Goal: Check status: Check status

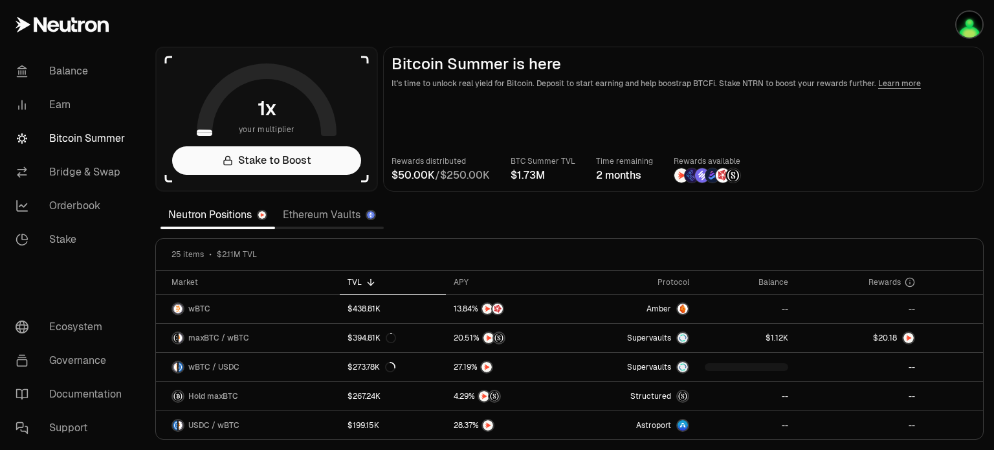
scroll to position [259, 0]
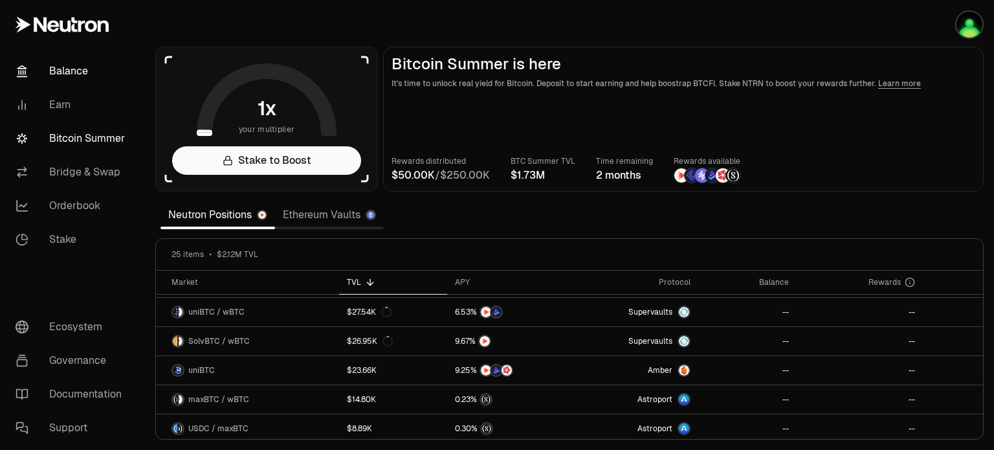
click at [73, 75] on link "Balance" at bounding box center [72, 71] width 135 height 34
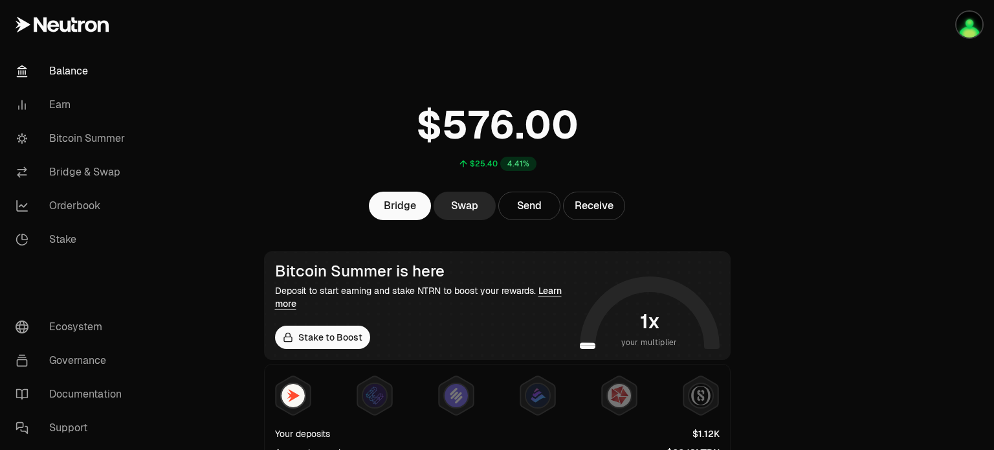
scroll to position [129, 0]
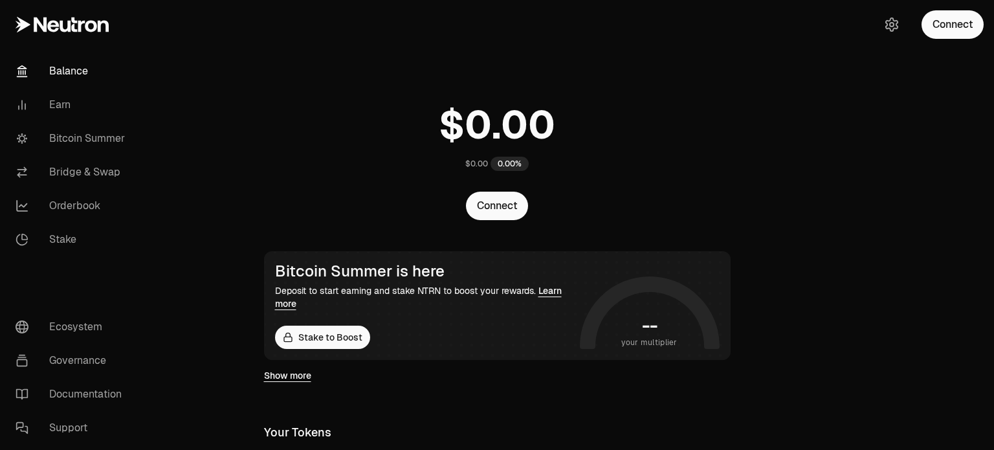
scroll to position [129, 0]
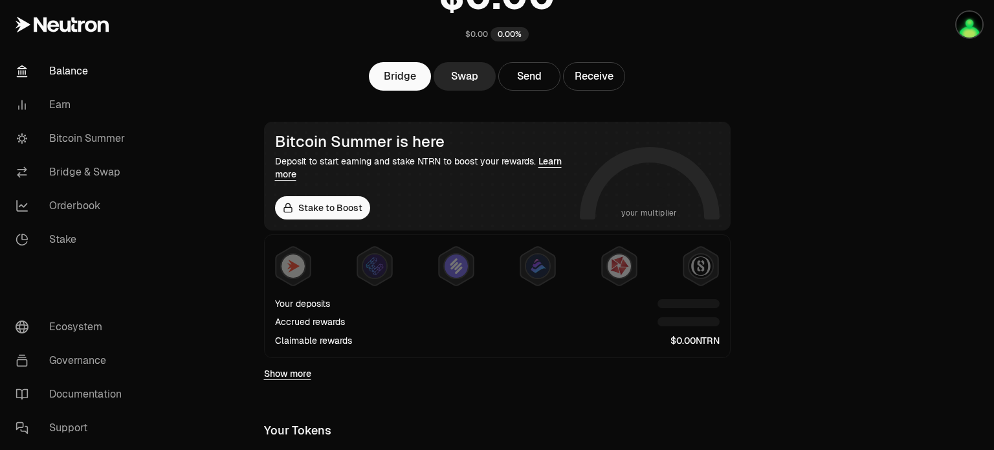
click at [940, 29] on button "button" at bounding box center [953, 24] width 83 height 49
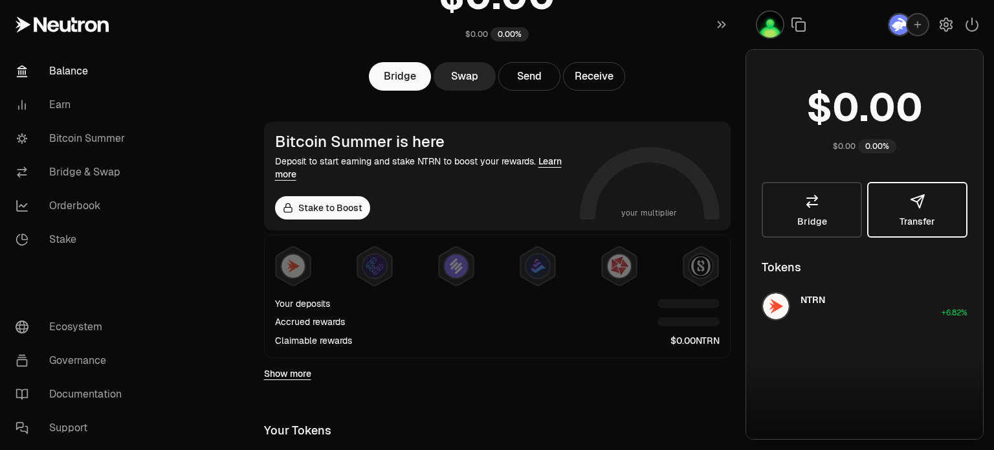
click at [838, 156] on body "Balance Earn Bitcoin Summer Bridge & Swap Orderbook Stake Ecosystem Governance …" at bounding box center [497, 370] width 994 height 999
click at [702, 69] on div "Bridge Swap Send Receive" at bounding box center [498, 76] width 498 height 28
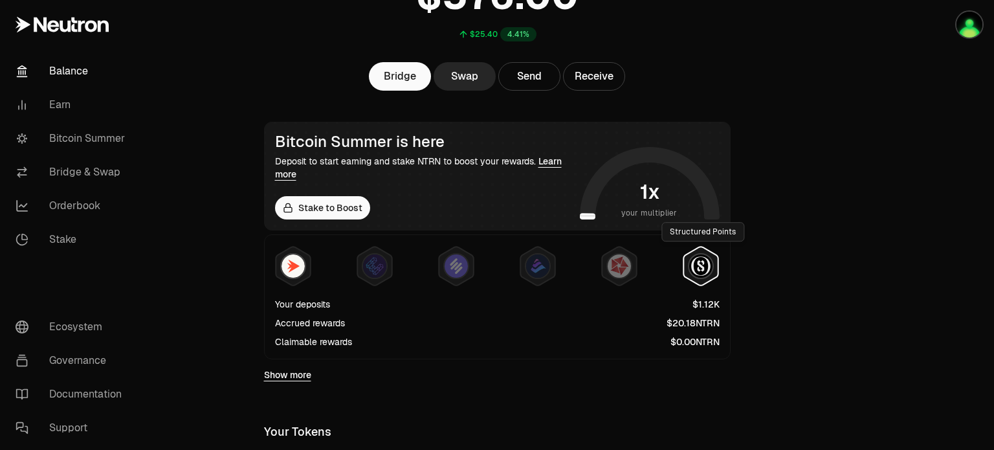
click at [711, 269] on img at bounding box center [700, 265] width 23 height 23
click at [703, 263] on img at bounding box center [700, 265] width 23 height 23
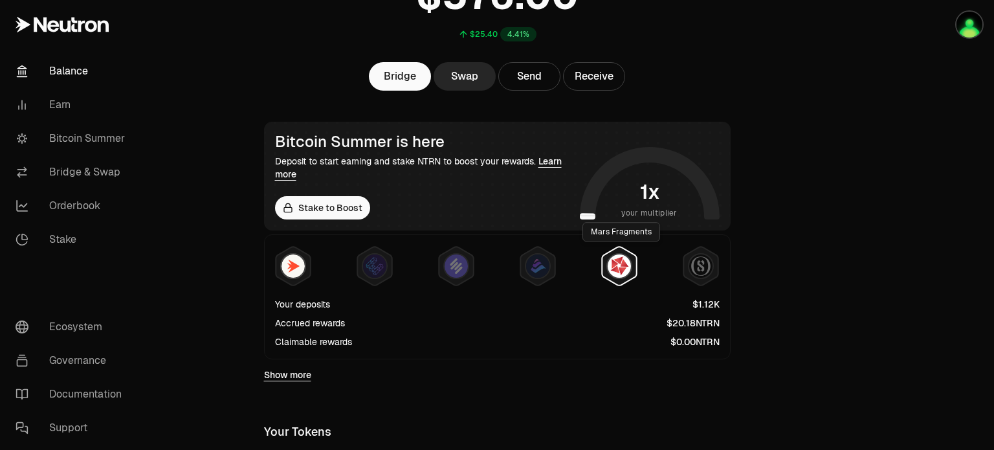
click at [616, 263] on img at bounding box center [619, 265] width 23 height 23
click at [539, 263] on img at bounding box center [537, 265] width 23 height 23
click at [620, 268] on img at bounding box center [619, 265] width 23 height 23
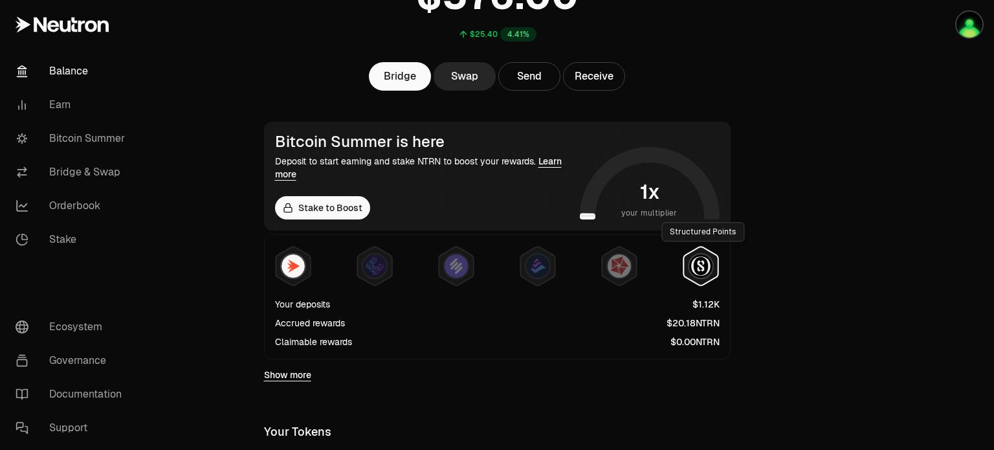
click at [704, 267] on img at bounding box center [700, 265] width 23 height 23
drag, startPoint x: 292, startPoint y: 377, endPoint x: 603, endPoint y: 331, distance: 314.0
click at [292, 377] on link "Show more" at bounding box center [287, 374] width 47 height 13
click at [826, 208] on main "$25.40 4.41% Bridge Swap Send Receive Bitcoin Summer is here Deposit to start e…" at bounding box center [569, 311] width 849 height 880
drag, startPoint x: 280, startPoint y: 376, endPoint x: 561, endPoint y: 366, distance: 281.1
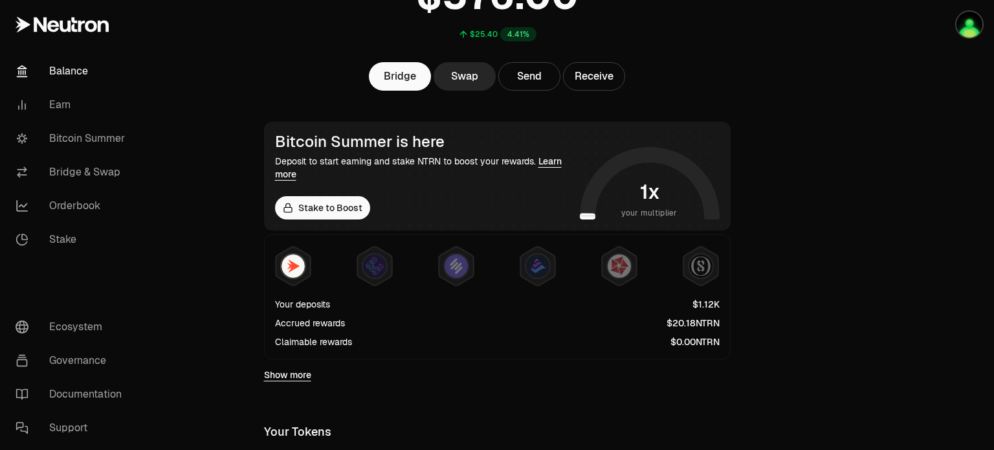
click at [280, 376] on link "Show more" at bounding box center [287, 374] width 47 height 13
click at [838, 238] on main "$25.40 4.41% Bridge Swap Send Receive Bitcoin Summer is here Deposit to start e…" at bounding box center [569, 311] width 849 height 880
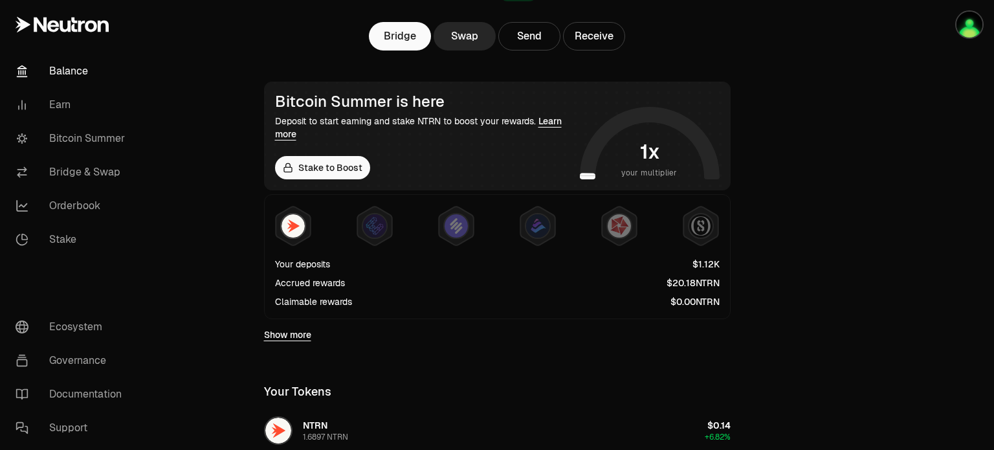
scroll to position [0, 0]
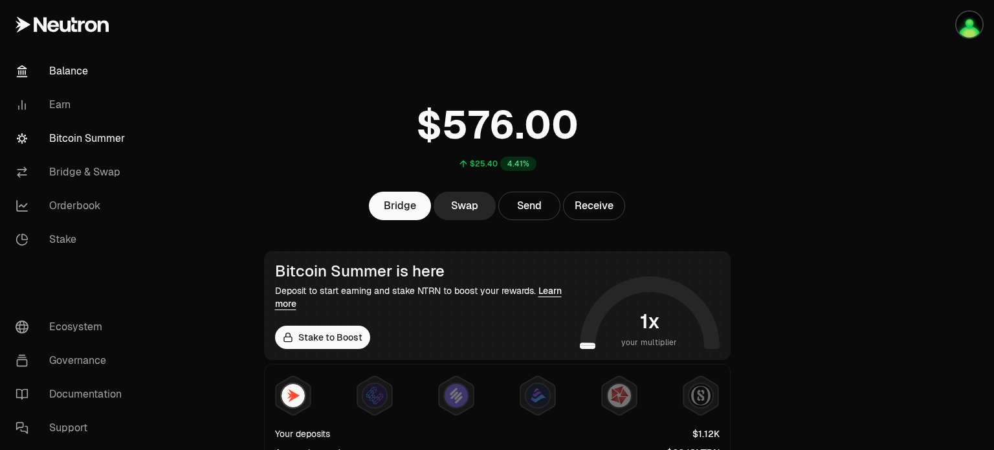
click at [85, 140] on link "Bitcoin Summer" at bounding box center [72, 139] width 135 height 34
click at [833, 249] on main "$25.40 4.41% Bridge Swap Send Receive Bitcoin Summer is here Deposit to start e…" at bounding box center [569, 440] width 849 height 880
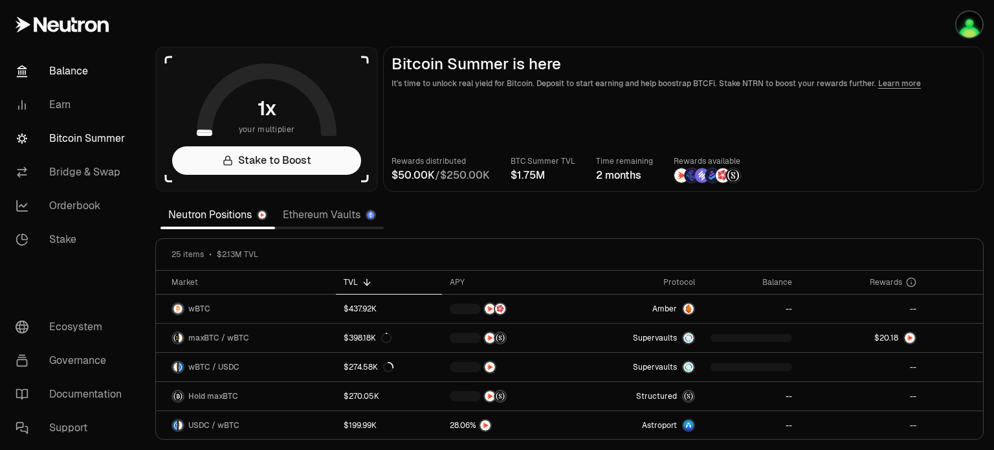
click at [60, 76] on link "Balance" at bounding box center [72, 71] width 135 height 34
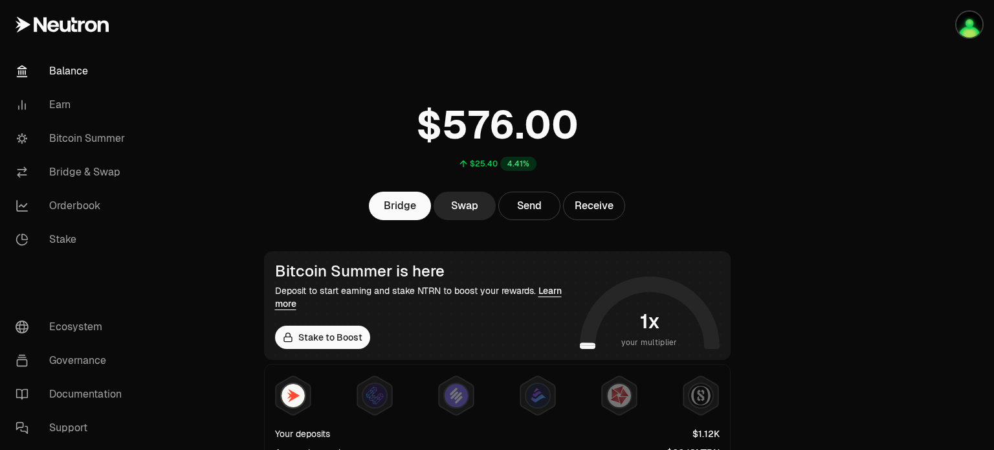
click at [877, 254] on div at bounding box center [921, 440] width 145 height 880
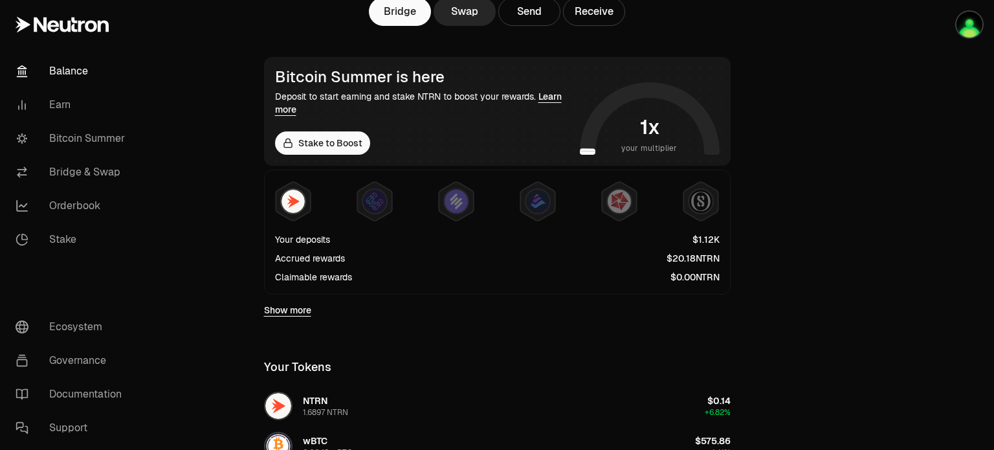
scroll to position [259, 0]
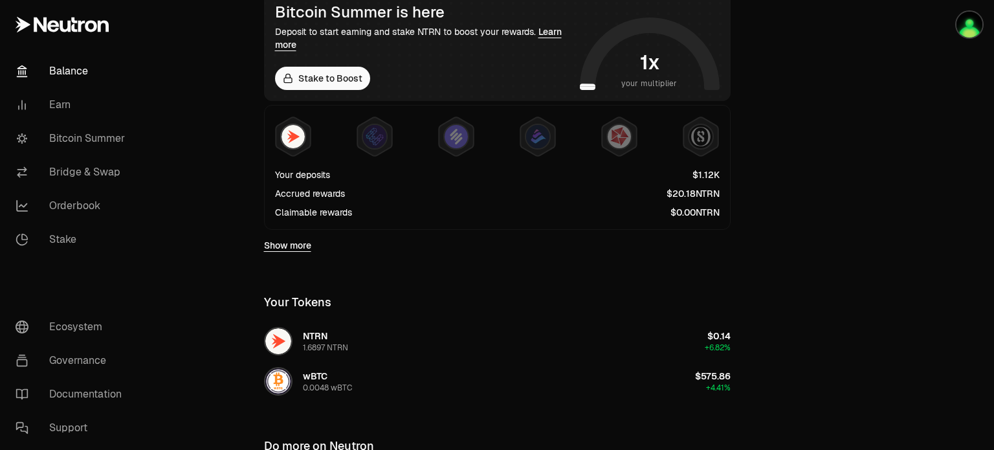
click at [298, 245] on link "Show more" at bounding box center [287, 245] width 47 height 13
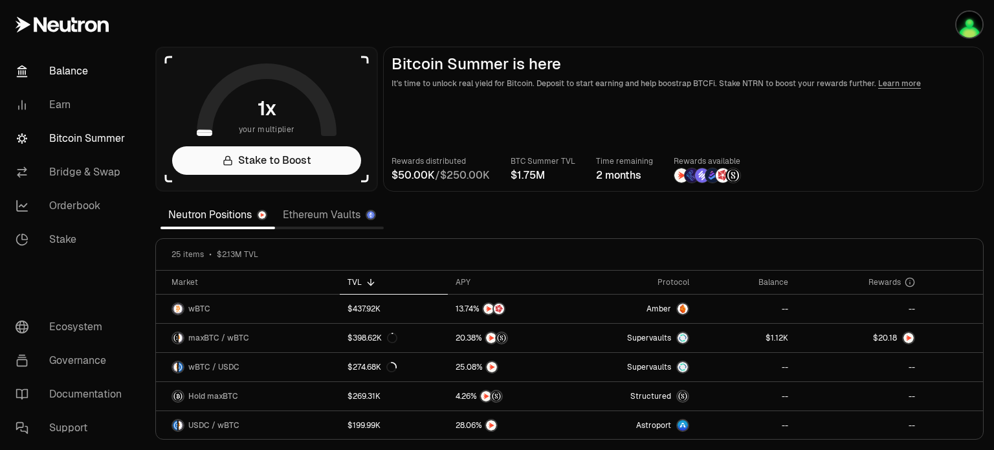
click at [74, 72] on link "Balance" at bounding box center [72, 71] width 135 height 34
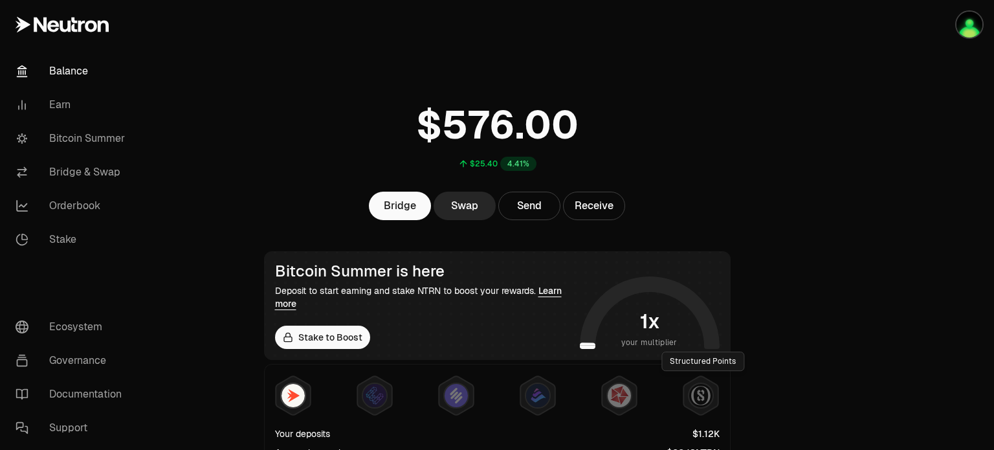
drag, startPoint x: 699, startPoint y: 394, endPoint x: 787, endPoint y: 254, distance: 164.4
click at [699, 394] on img at bounding box center [700, 395] width 23 height 23
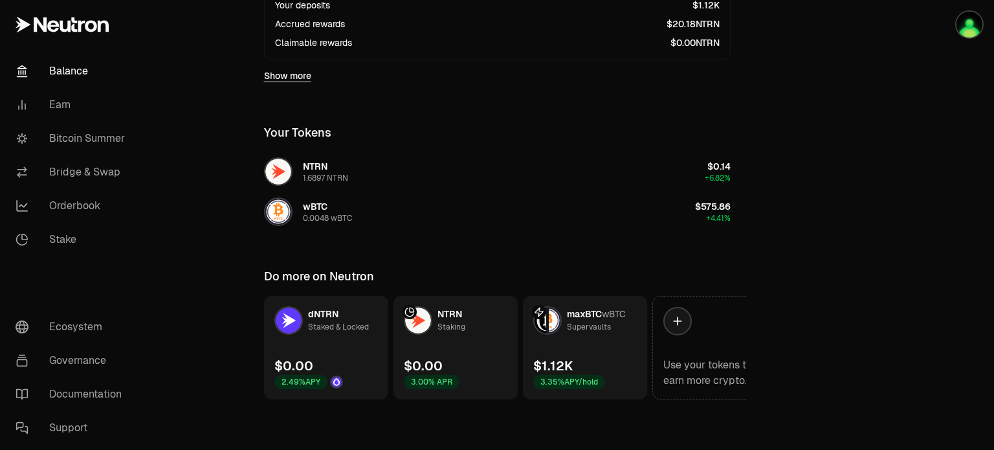
scroll to position [170, 0]
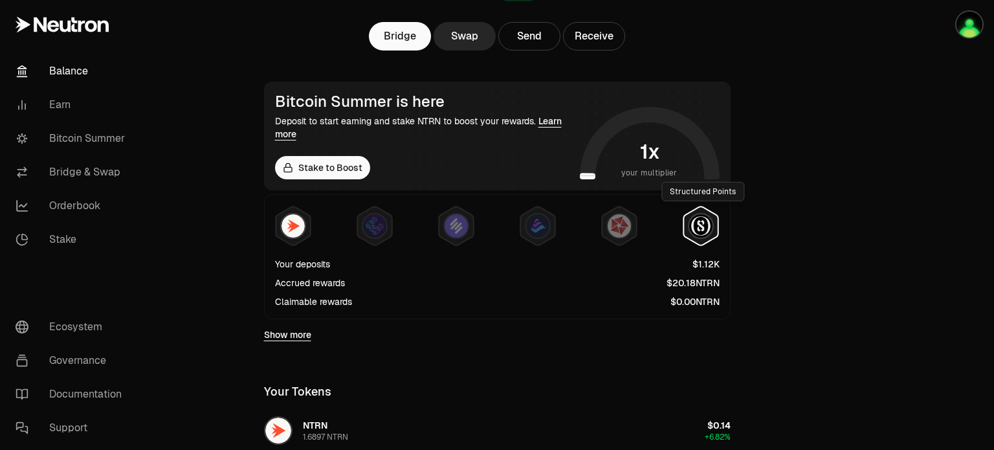
click at [700, 226] on img at bounding box center [700, 225] width 23 height 23
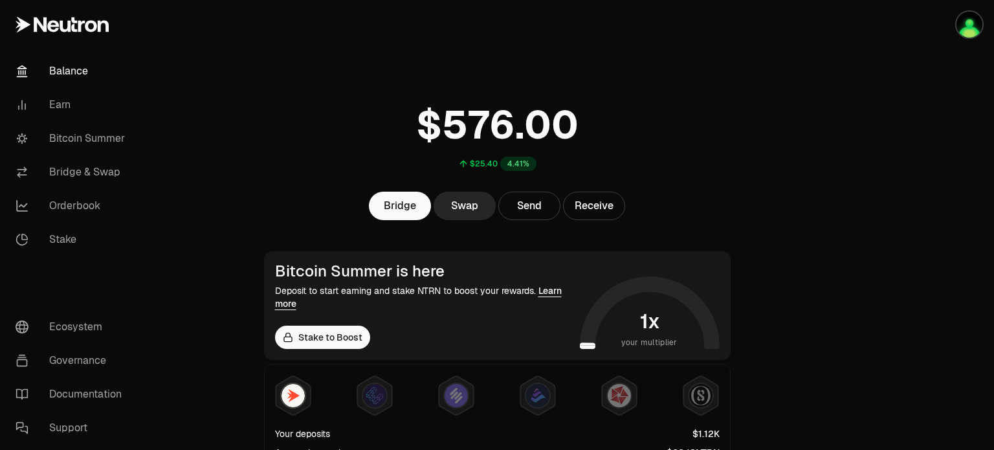
click at [852, 235] on div at bounding box center [921, 440] width 145 height 880
click at [855, 243] on div at bounding box center [921, 440] width 145 height 880
